Goal: Information Seeking & Learning: Find contact information

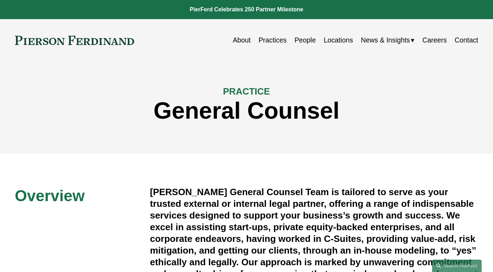
click at [277, 42] on link "Practices" at bounding box center [272, 40] width 28 height 14
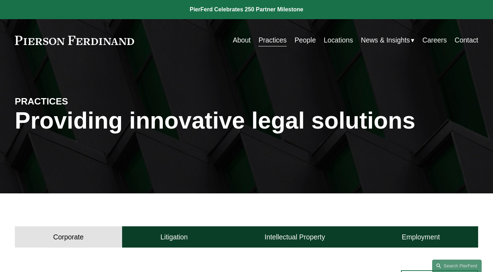
scroll to position [18, 0]
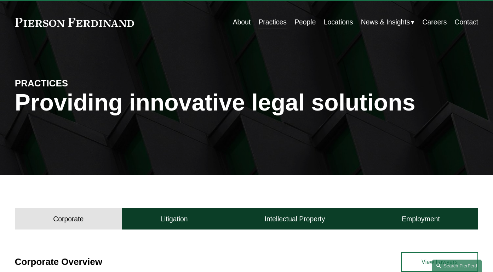
click at [460, 18] on link "Contact" at bounding box center [467, 22] width 24 height 14
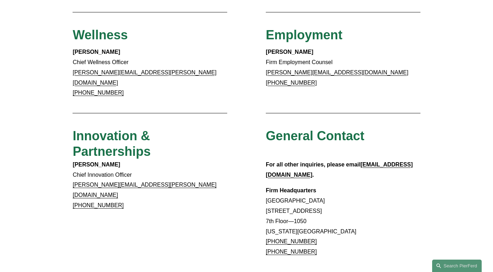
scroll to position [518, 0]
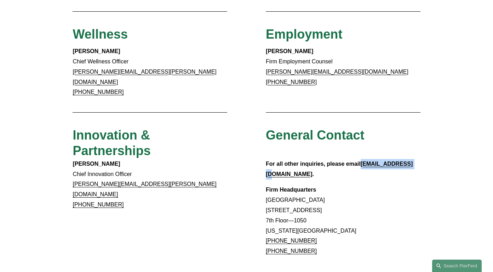
drag, startPoint x: 411, startPoint y: 135, endPoint x: 362, endPoint y: 136, distance: 49.6
click at [362, 159] on p "For all other inquiries, please email info@pierferd.com ." at bounding box center [343, 169] width 155 height 21
copy strong "info@pierferd.com"
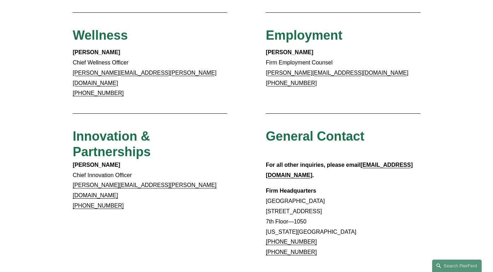
click at [398, 186] on p "Firm Headquarters Rockefeller Center 1270 Avenue of the Americas 7th Floor—1050…" at bounding box center [343, 222] width 155 height 72
copy div "General Contact For all other inquiries, please email info@pierferd.com . Firm …"
drag, startPoint x: 394, startPoint y: 156, endPoint x: 408, endPoint y: 89, distance: 69.1
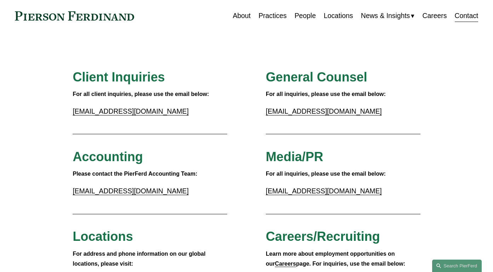
scroll to position [24, 0]
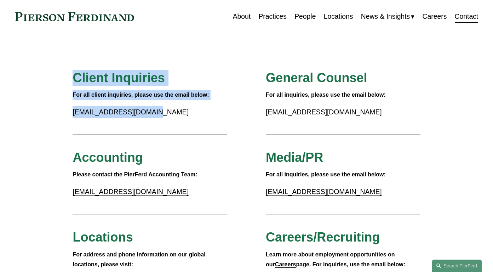
drag, startPoint x: 166, startPoint y: 121, endPoint x: 172, endPoint y: 57, distance: 64.4
copy div "Client Inquiries For all client inquiries, please use the email below: inquirie…"
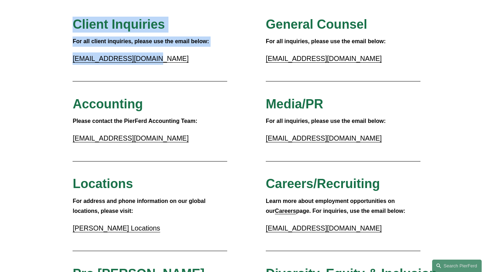
scroll to position [74, 0]
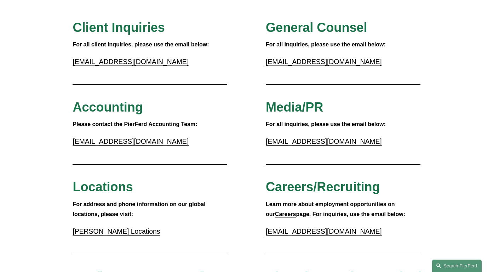
click at [295, 33] on span "General Counsel" at bounding box center [316, 27] width 101 height 15
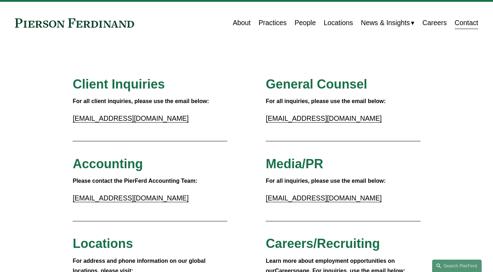
scroll to position [0, 0]
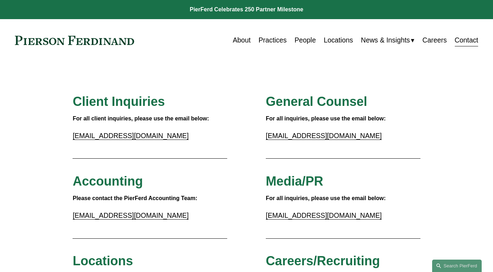
click at [297, 107] on span "General Counsel" at bounding box center [316, 101] width 101 height 15
click at [295, 140] on p "gc@pierferd.com" at bounding box center [343, 136] width 155 height 12
click at [296, 134] on link "gc@pierferd.com" at bounding box center [324, 136] width 116 height 8
click at [306, 102] on span "General Counsel" at bounding box center [316, 101] width 101 height 15
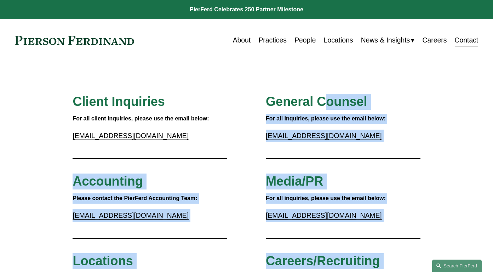
drag, startPoint x: 323, startPoint y: 149, endPoint x: 328, endPoint y: 96, distance: 53.0
click at [328, 96] on span "General Counsel" at bounding box center [316, 101] width 101 height 15
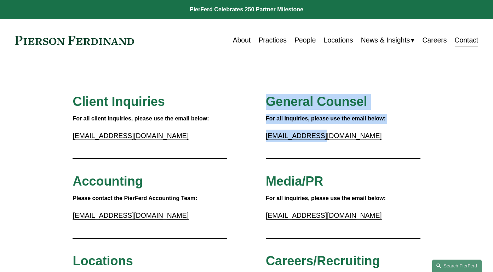
drag, startPoint x: 323, startPoint y: 136, endPoint x: 252, endPoint y: 96, distance: 81.2
copy div "General Counsel For all inquiries, please use the email below: gc@pierferd.com"
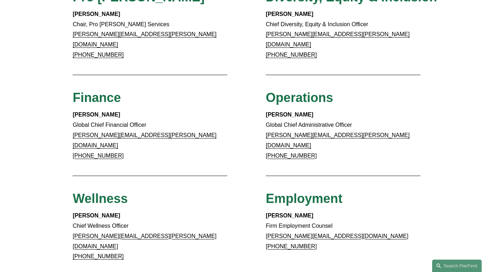
scroll to position [358, 0]
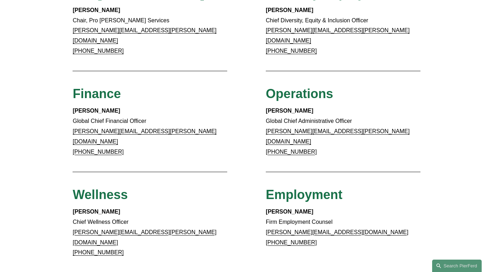
drag, startPoint x: 324, startPoint y: 137, endPoint x: 257, endPoint y: 82, distance: 87.0
click at [257, 82] on div "Client Inquiries For all client inquiries, please use the email below: inquirie…" at bounding box center [246, 78] width 493 height 684
copy div "Operations Barry McManaman Global Chief Administrative Officer barry.mcmanaman@…"
click at [372, 92] on div "Operations" at bounding box center [343, 96] width 155 height 20
click at [368, 121] on p "Barry McManaman Global Chief Administrative Officer barry.mcmanaman@pierferd.co…" at bounding box center [343, 131] width 155 height 51
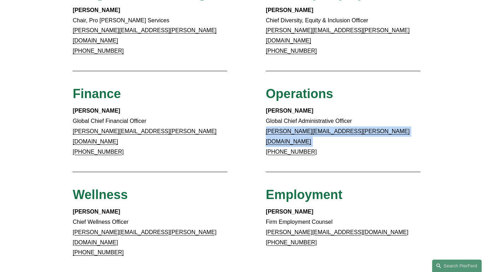
click at [368, 121] on p "Barry McManaman Global Chief Administrative Officer barry.mcmanaman@pierferd.co…" at bounding box center [343, 131] width 155 height 51
copy link "barry.mcmanaman@pierferd.com"
